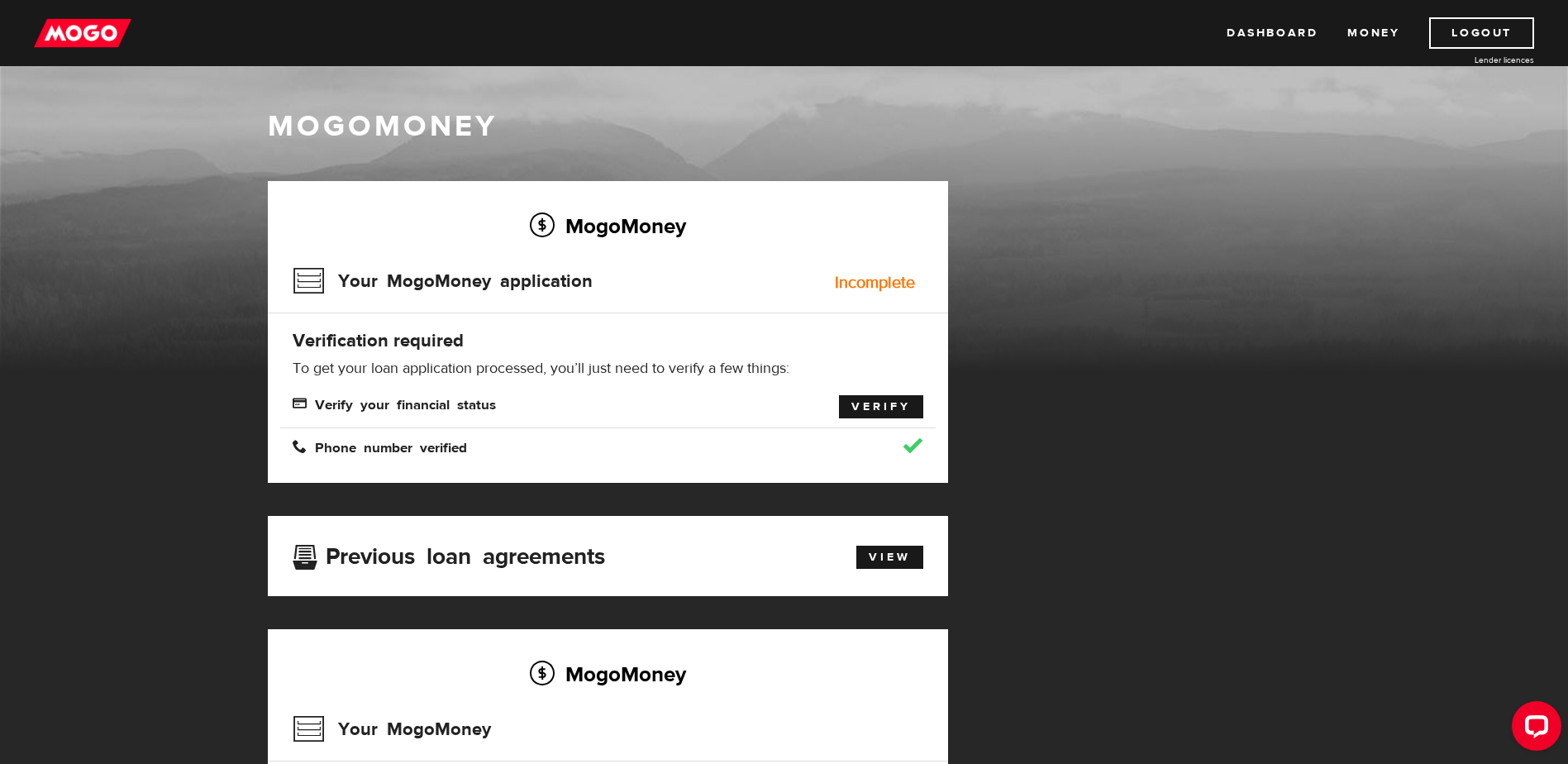
click at [879, 409] on link "Verify" at bounding box center [881, 407] width 84 height 23
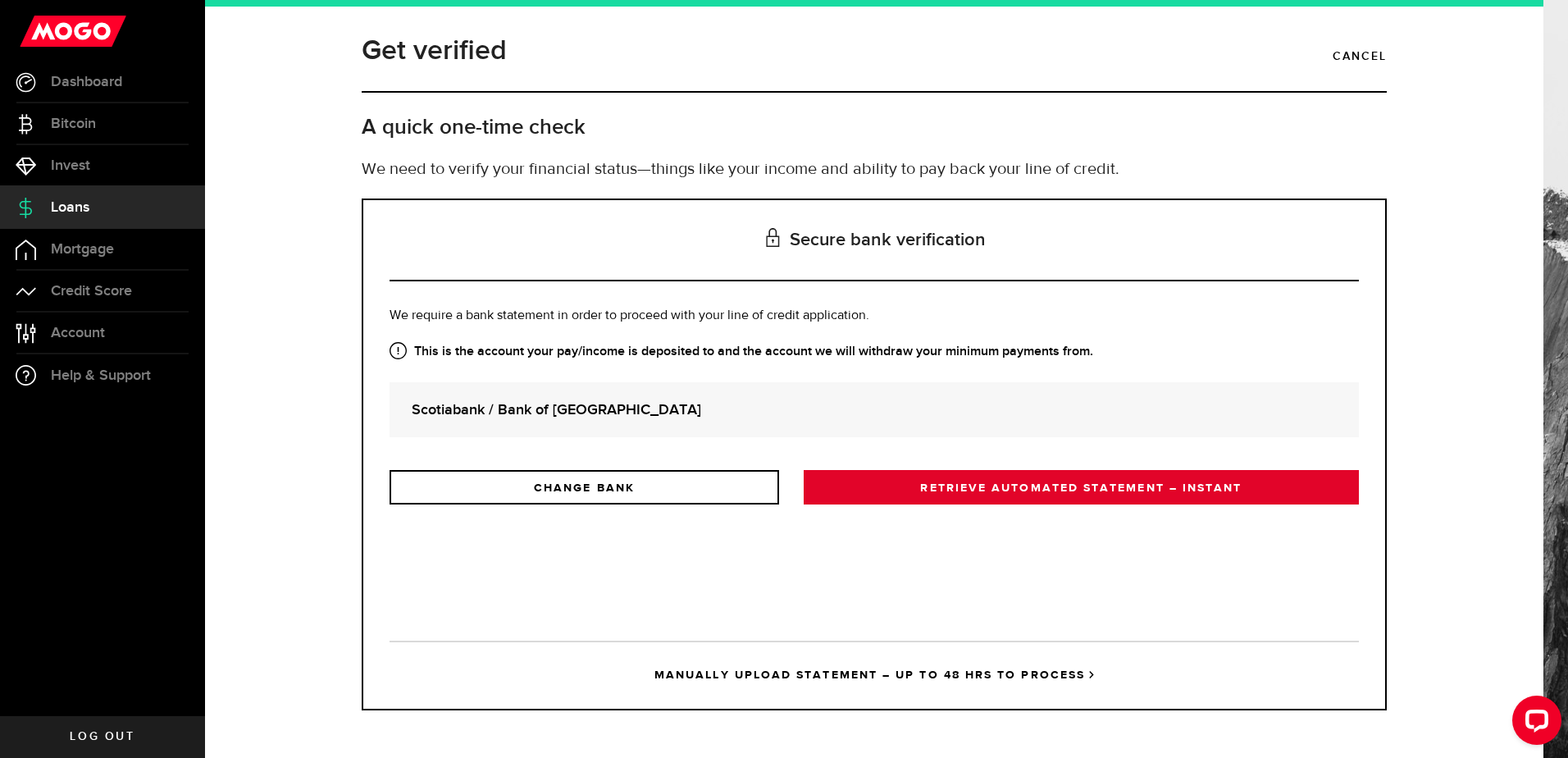
click at [1031, 490] on link "RETRIEVE AUTOMATED STATEMENT – INSTANT" at bounding box center [1082, 487] width 555 height 35
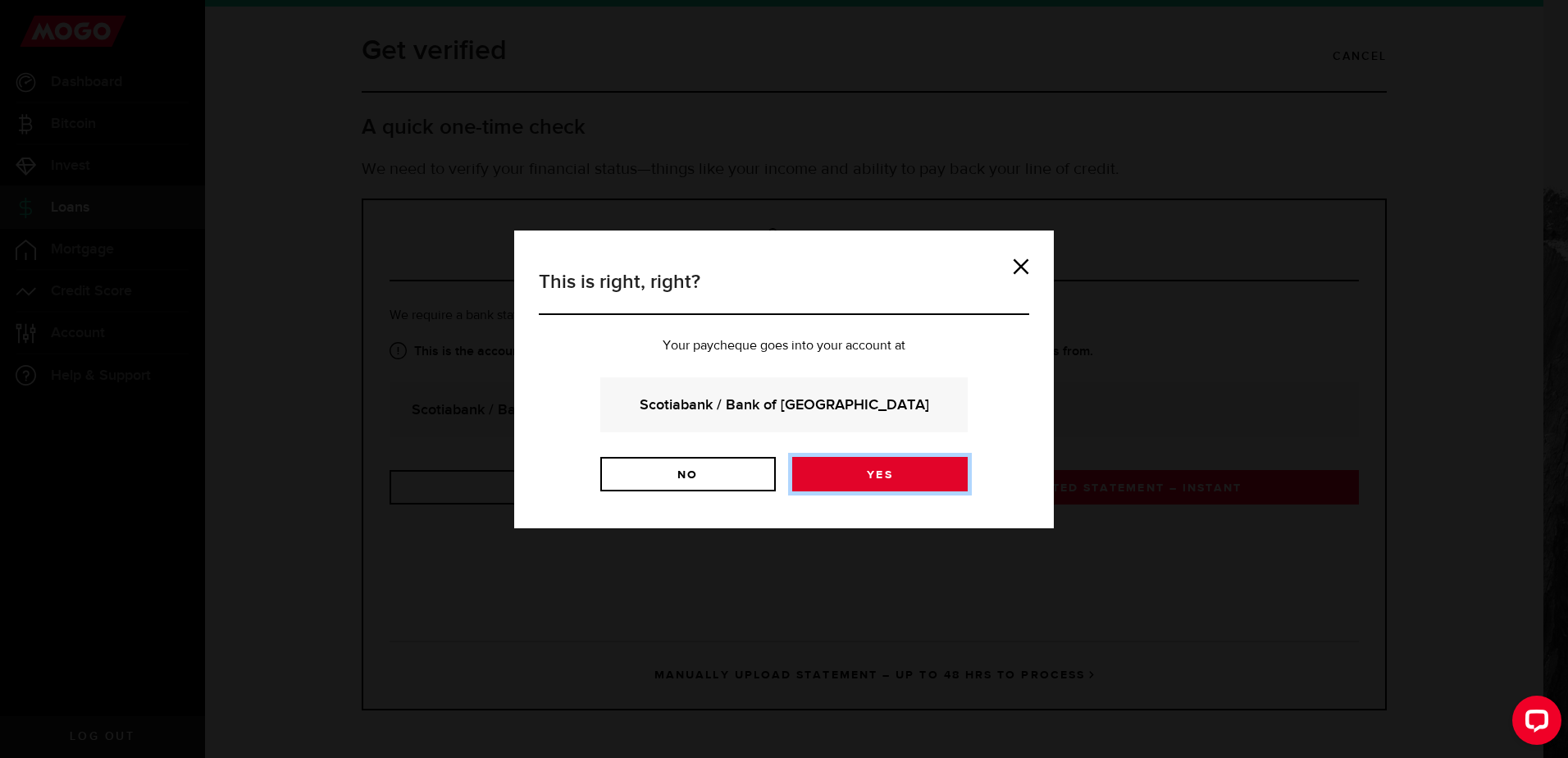
click at [873, 462] on link "Yes" at bounding box center [880, 475] width 176 height 35
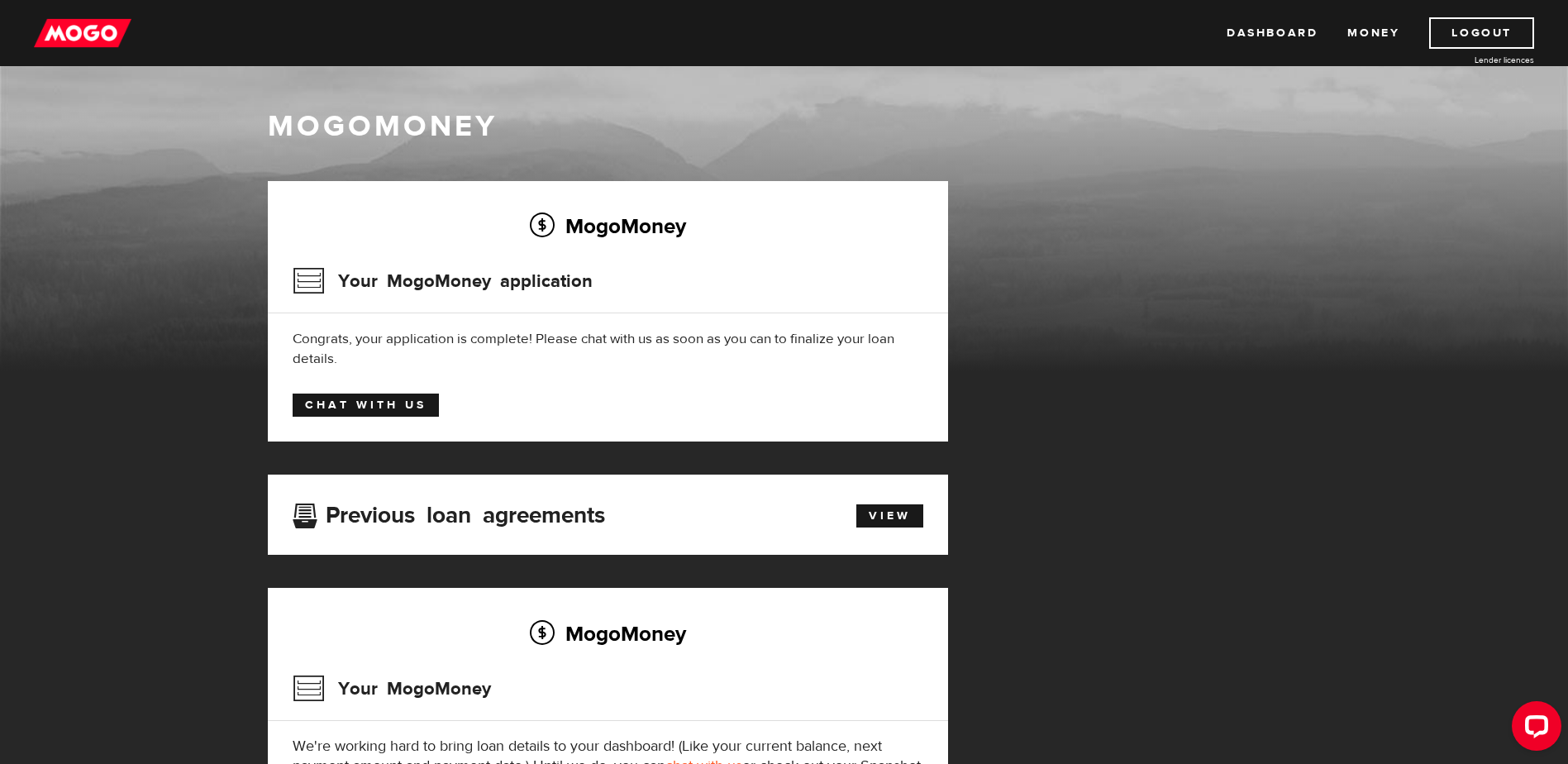
click at [374, 409] on link "Chat with us" at bounding box center [365, 405] width 146 height 23
